Goal: Entertainment & Leisure: Consume media (video, audio)

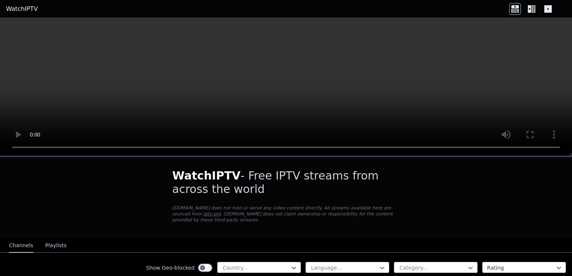
scroll to position [187, 0]
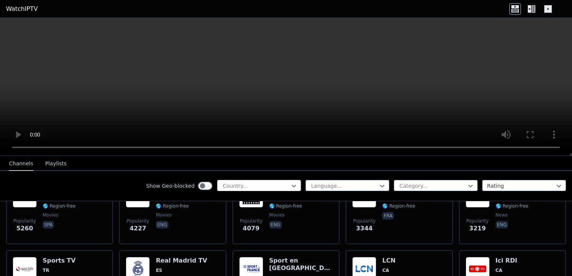
click at [258, 183] on div at bounding box center [256, 185] width 68 height 7
click at [262, 189] on div at bounding box center [256, 185] width 68 height 7
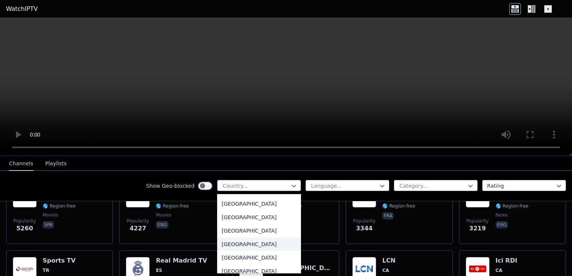
scroll to position [1986, 0]
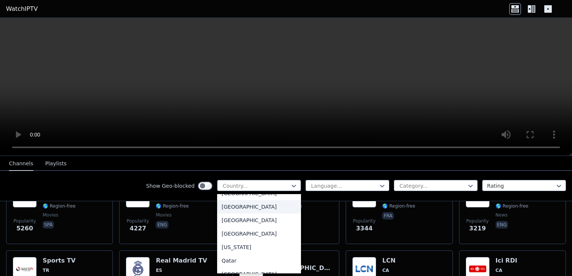
click at [235, 205] on div "[GEOGRAPHIC_DATA]" at bounding box center [259, 206] width 84 height 13
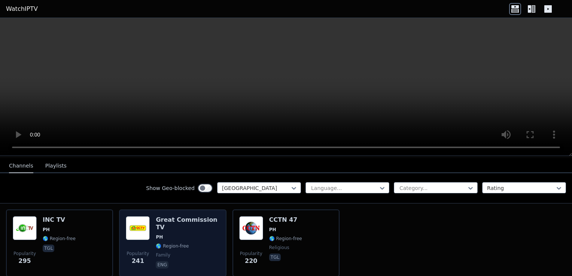
scroll to position [67, 0]
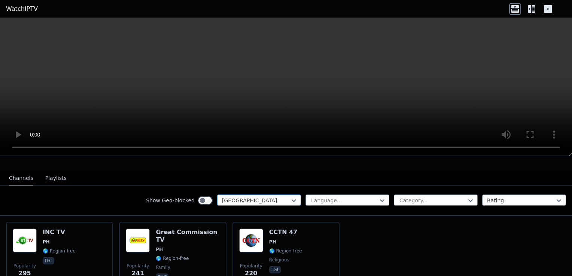
click at [264, 197] on div at bounding box center [256, 200] width 68 height 7
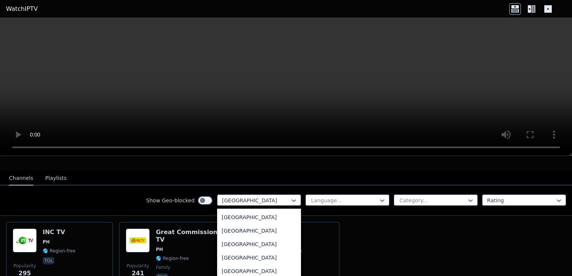
scroll to position [2605, 0]
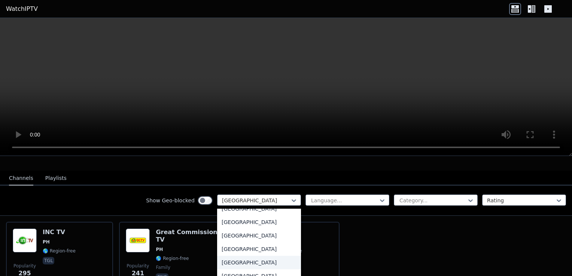
click at [247, 256] on div "[GEOGRAPHIC_DATA]" at bounding box center [259, 262] width 84 height 13
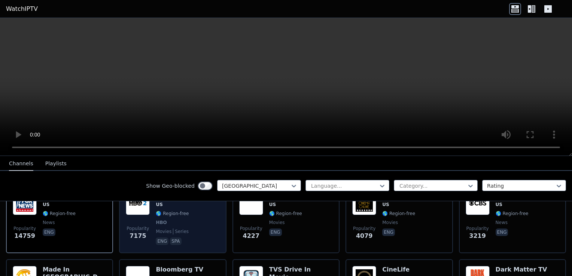
scroll to position [30, 0]
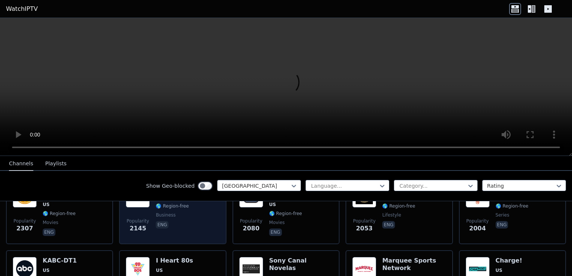
scroll to position [150, 0]
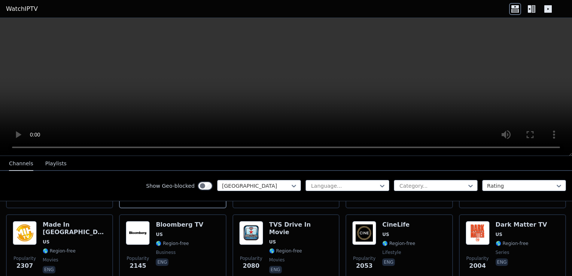
click at [533, 11] on icon at bounding box center [534, 8] width 4 height 7
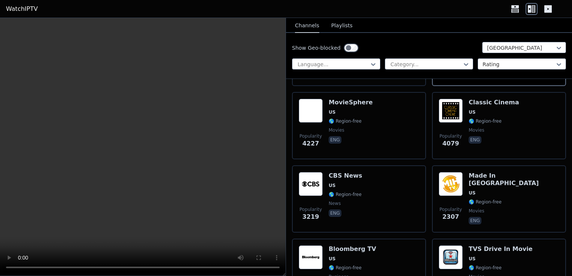
click at [545, 10] on icon at bounding box center [548, 8] width 7 height 7
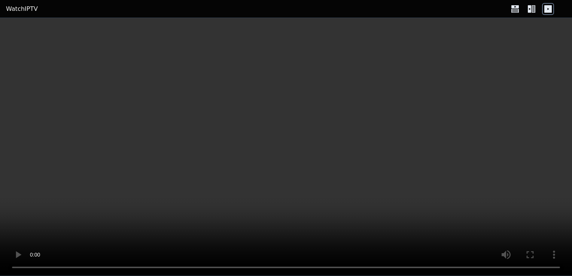
click at [532, 6] on icon at bounding box center [532, 9] width 12 height 12
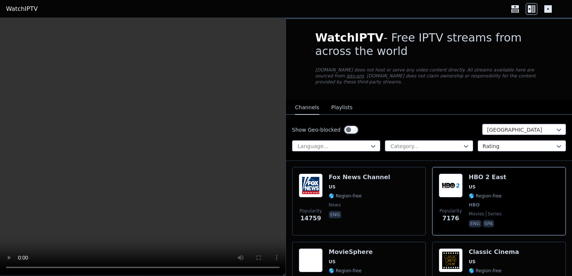
click at [336, 101] on button "Playlists" at bounding box center [342, 108] width 21 height 14
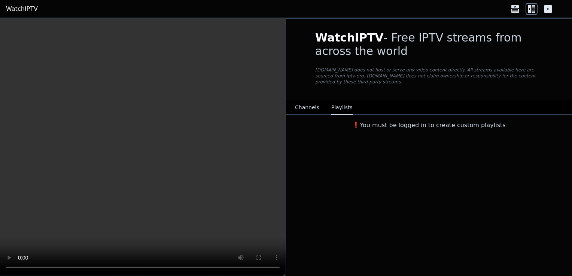
click at [305, 103] on button "Channels" at bounding box center [307, 108] width 24 height 14
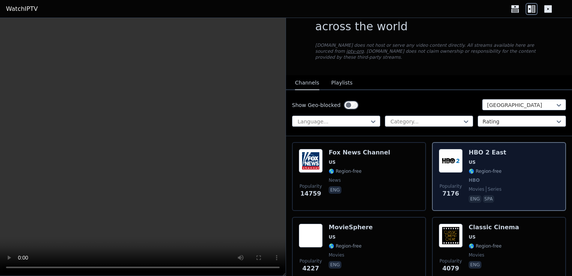
scroll to position [37, 0]
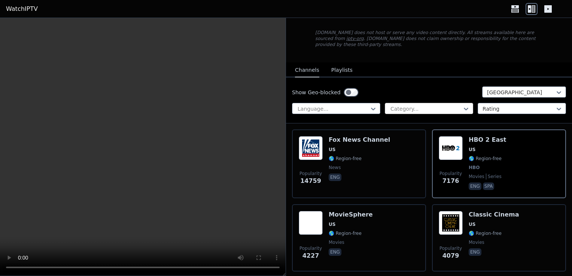
click at [448, 105] on div at bounding box center [426, 108] width 73 height 7
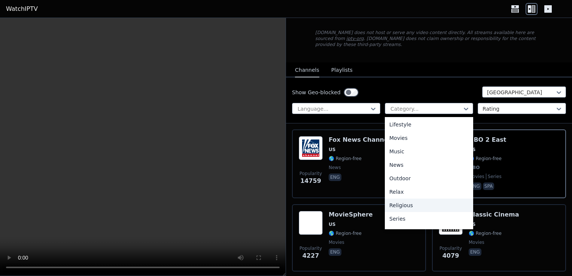
scroll to position [150, 0]
click at [412, 172] on div "Movies" at bounding box center [429, 177] width 88 height 13
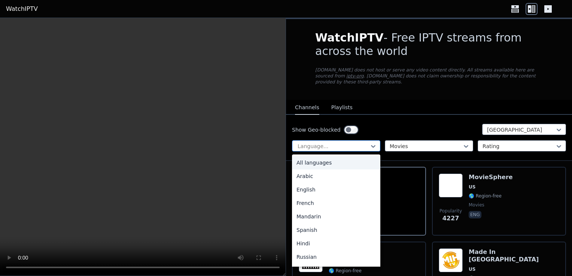
click at [350, 144] on div "Language..." at bounding box center [336, 145] width 88 height 11
click at [333, 185] on div "English" at bounding box center [336, 189] width 88 height 13
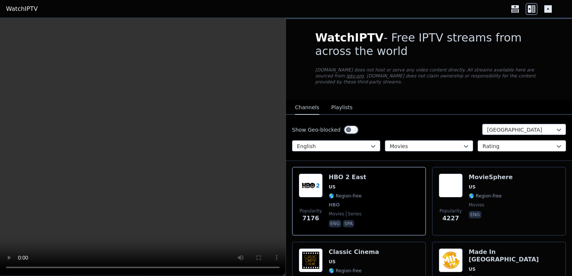
click at [511, 143] on div at bounding box center [519, 146] width 73 height 7
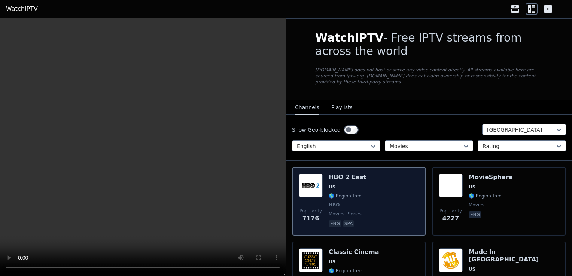
click at [383, 199] on div "Popularity 7176 HBO 2 East US 🌎 Region-free HBO movies series eng spa" at bounding box center [359, 201] width 121 height 55
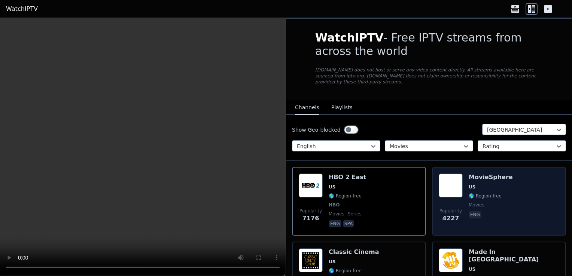
click at [450, 182] on img at bounding box center [451, 186] width 24 height 24
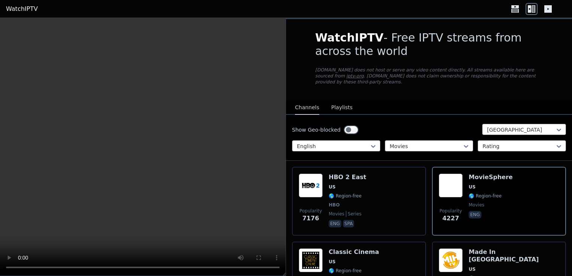
click at [418, 88] on div "WatchIPTV - Free IPTV streams from across the world [DOMAIN_NAME] does not host…" at bounding box center [429, 59] width 252 height 81
click at [354, 78] on p "[DOMAIN_NAME] does not host or serve any video content directly. All streams av…" at bounding box center [429, 76] width 228 height 18
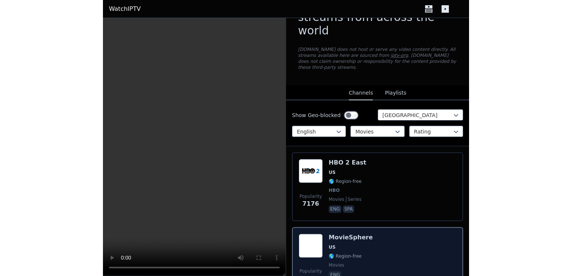
scroll to position [75, 0]
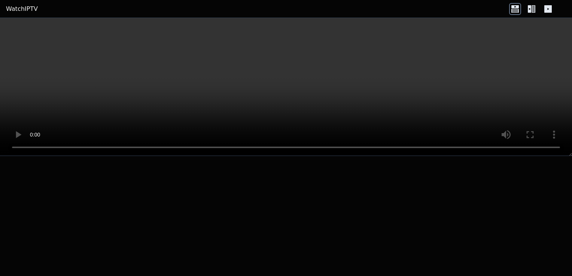
click at [233, 67] on video at bounding box center [286, 87] width 572 height 138
